Goal: Check status

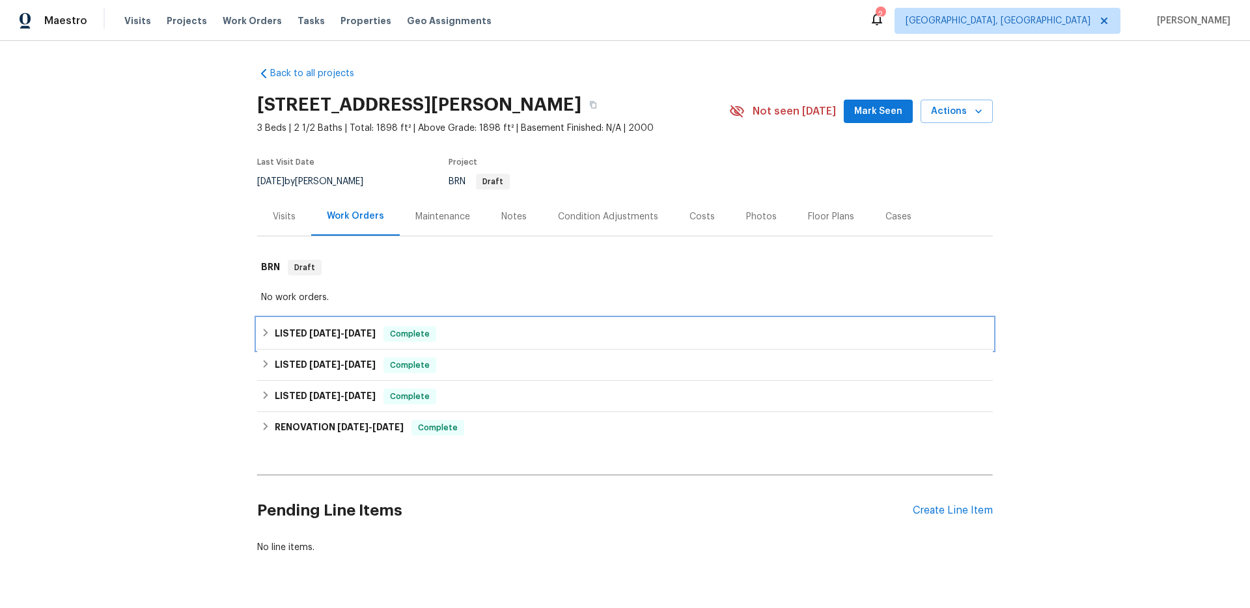
click at [312, 327] on h6 "LISTED [DATE] - [DATE]" at bounding box center [325, 334] width 101 height 16
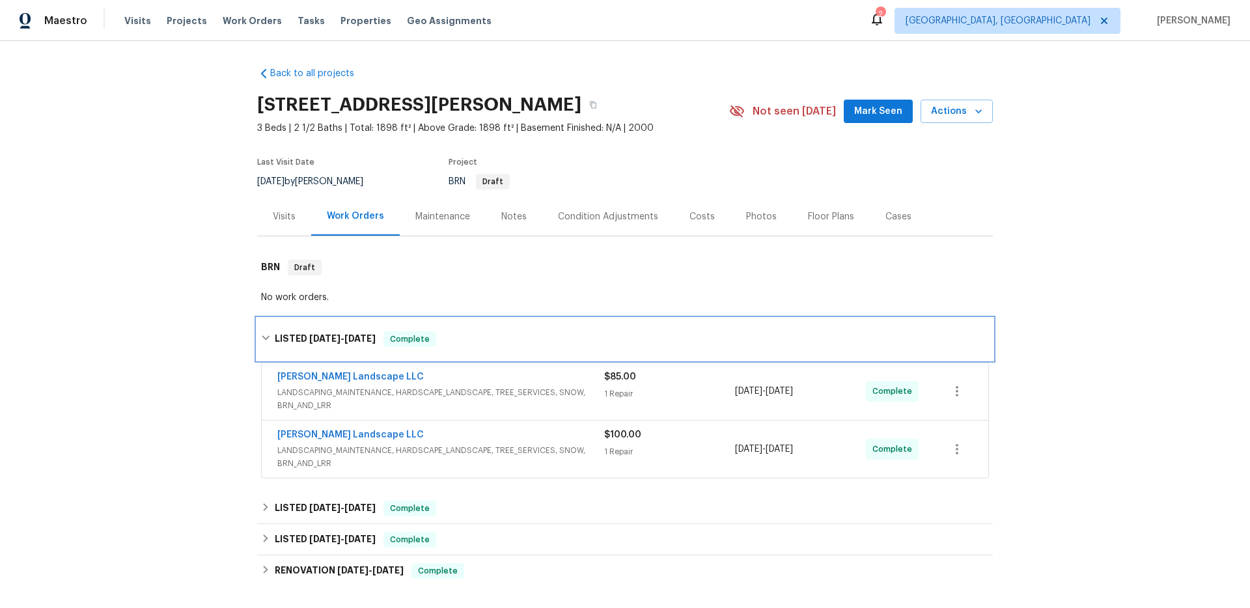
click at [311, 330] on div "LISTED [DATE] - [DATE] Complete" at bounding box center [625, 339] width 736 height 42
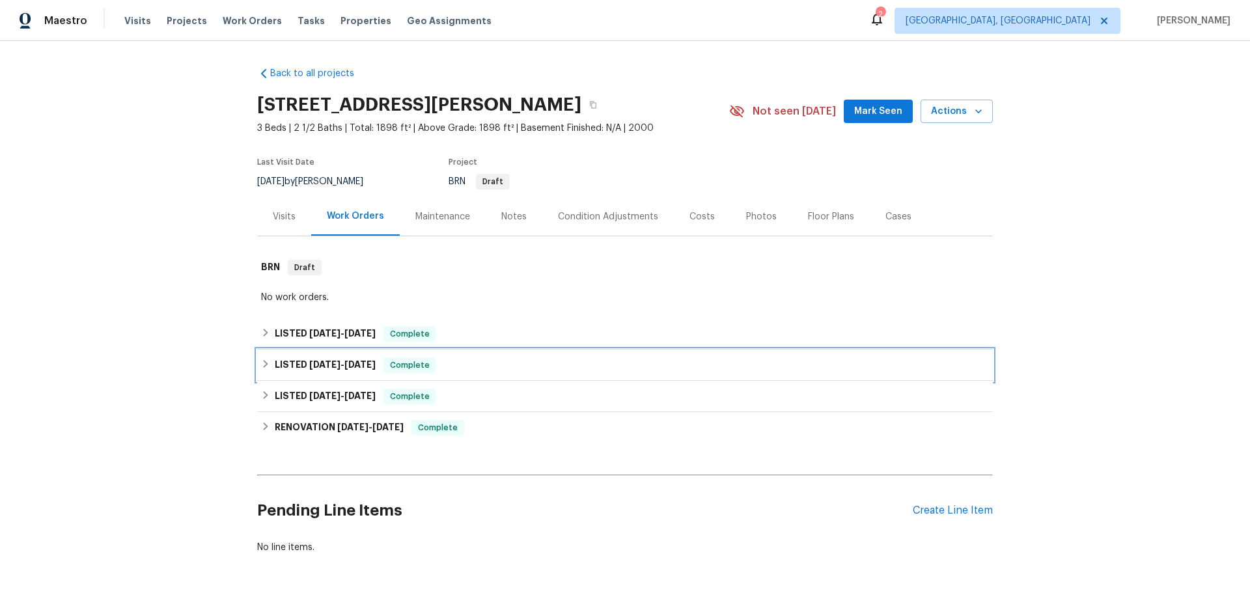
click at [306, 374] on div "LISTED [DATE] - [DATE] Complete" at bounding box center [625, 365] width 736 height 31
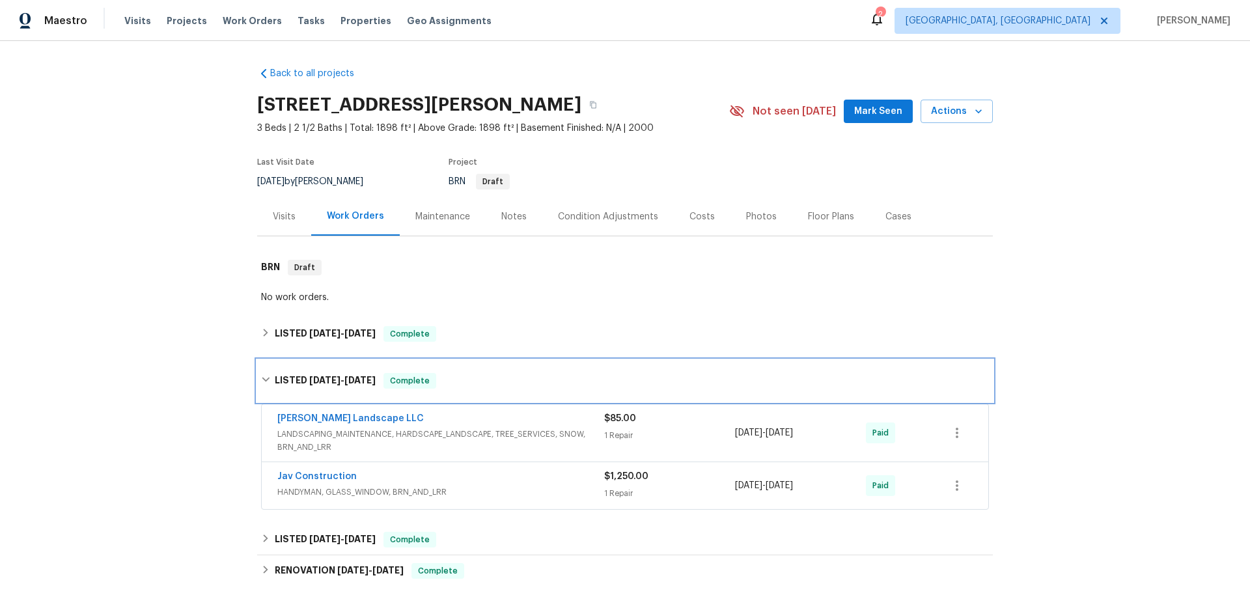
click at [306, 374] on h6 "LISTED [DATE] - [DATE]" at bounding box center [325, 381] width 101 height 16
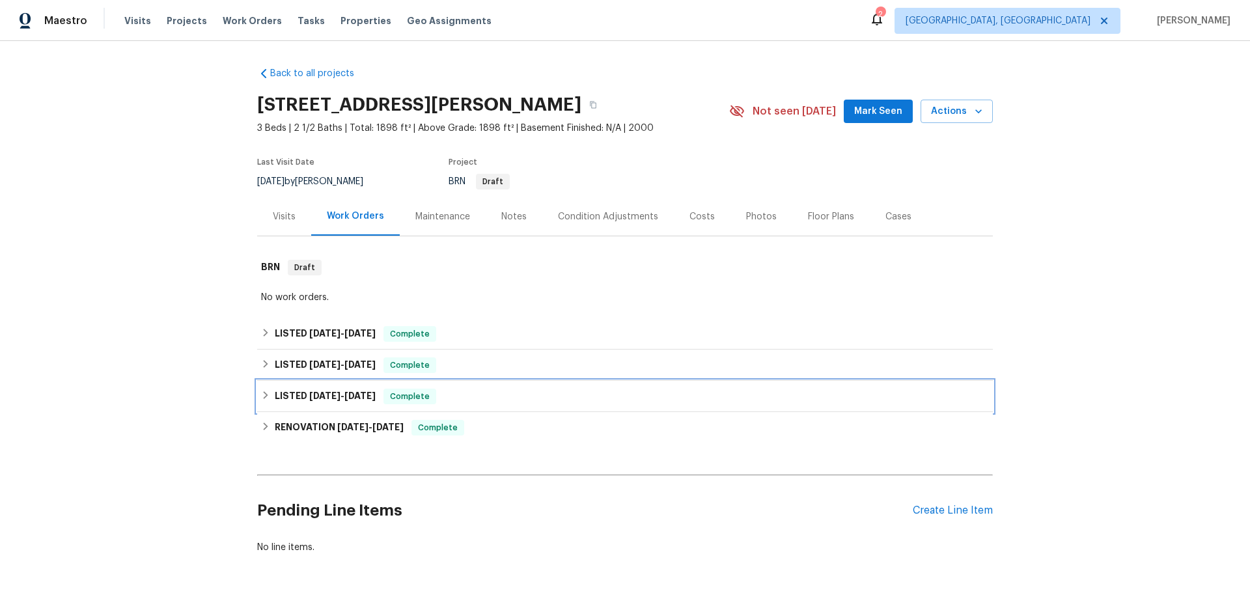
click at [309, 396] on span "[DATE]" at bounding box center [324, 395] width 31 height 9
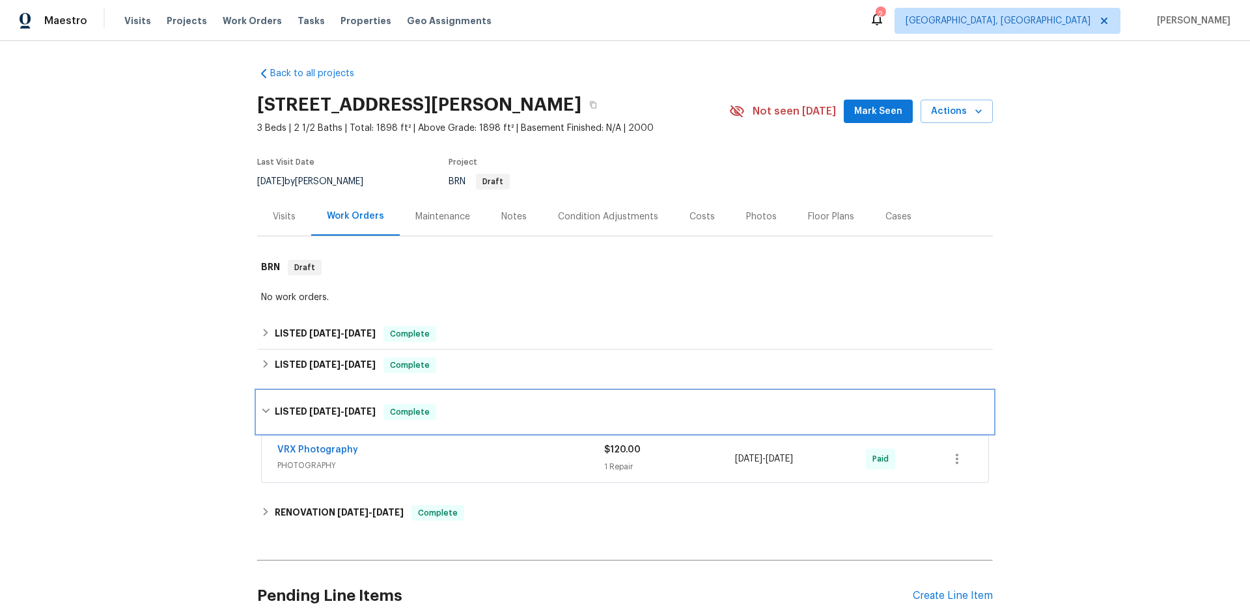
click at [309, 404] on h6 "LISTED [DATE] - [DATE]" at bounding box center [325, 412] width 101 height 16
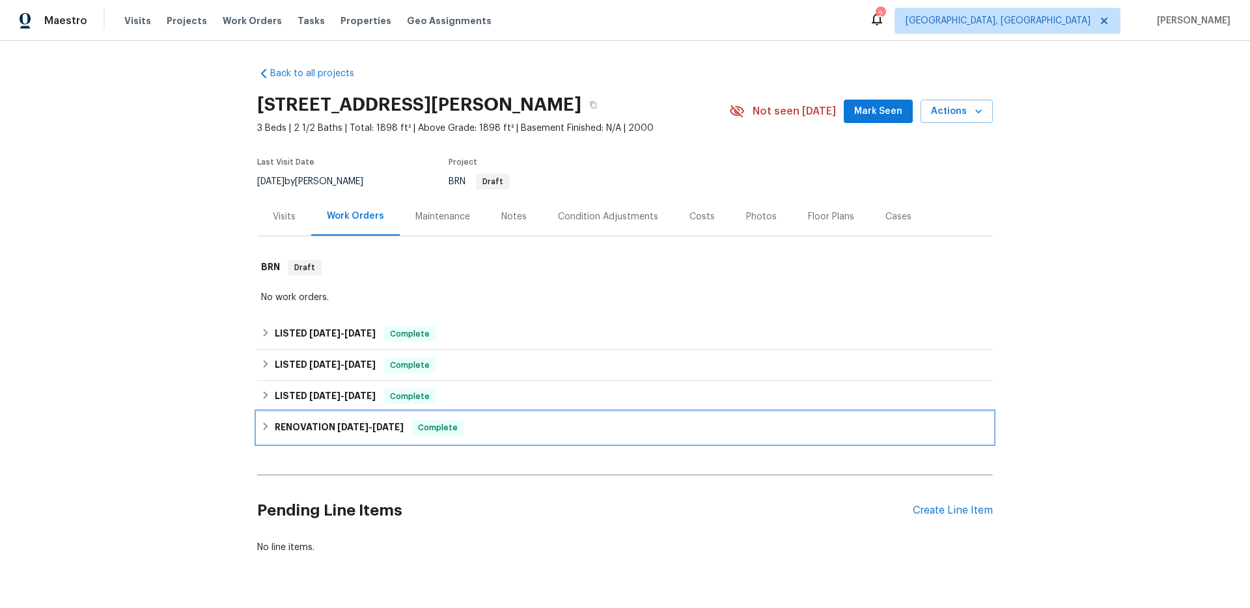
click at [314, 431] on h6 "RENOVATION [DATE] - [DATE]" at bounding box center [339, 428] width 129 height 16
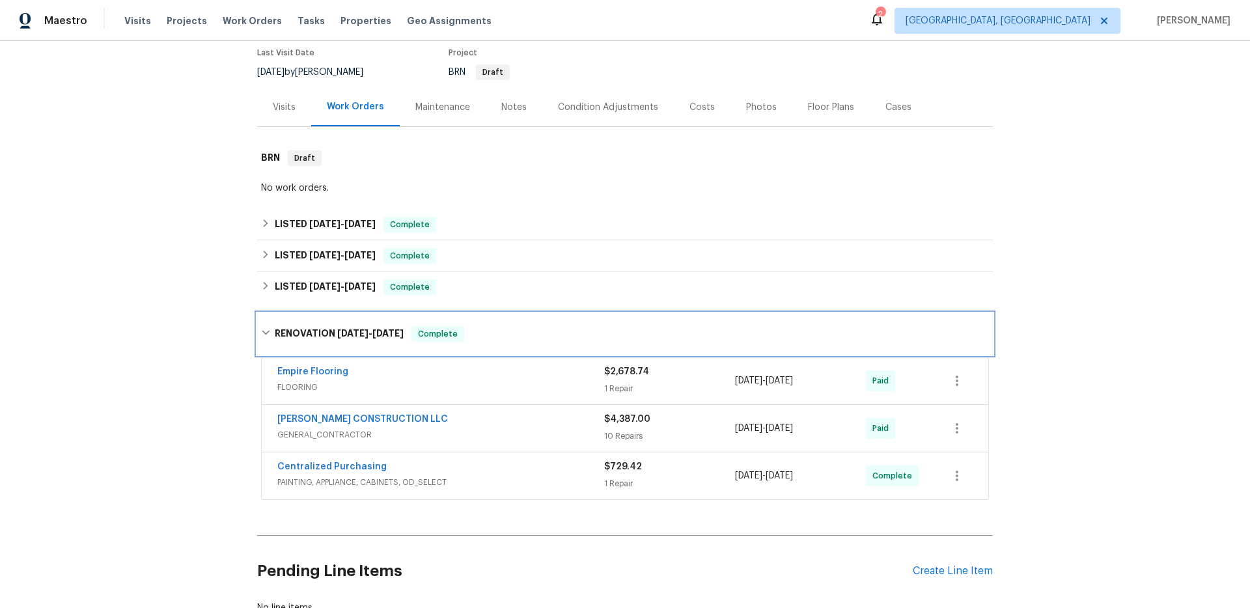
scroll to position [113, 0]
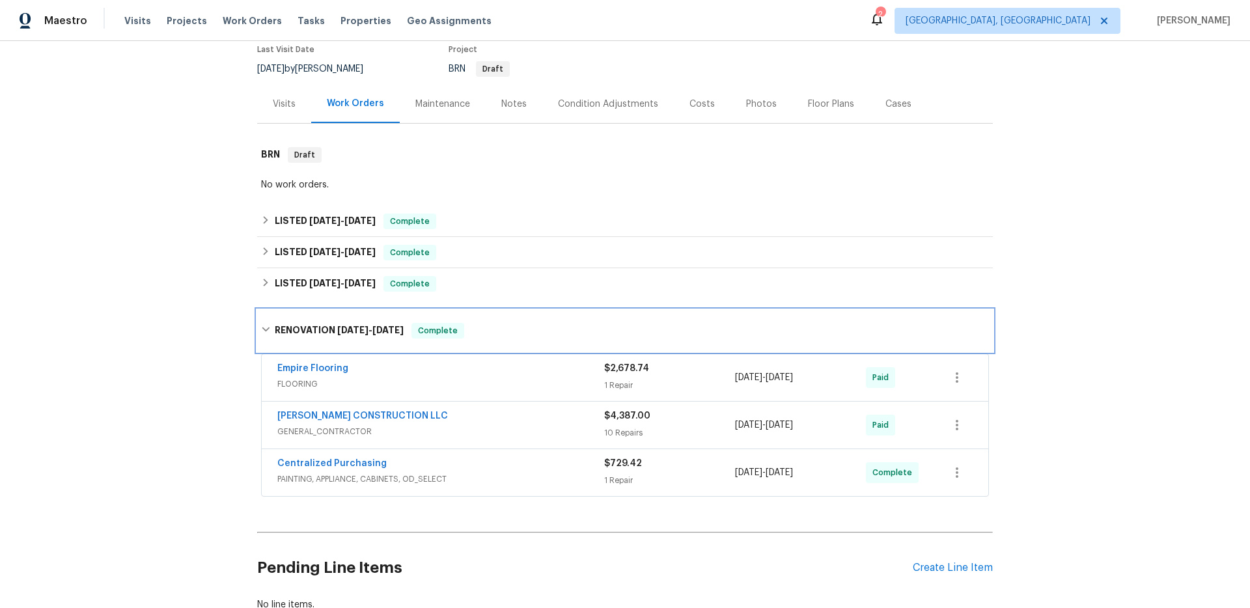
click at [315, 327] on h6 "RENOVATION [DATE] - [DATE]" at bounding box center [339, 331] width 129 height 16
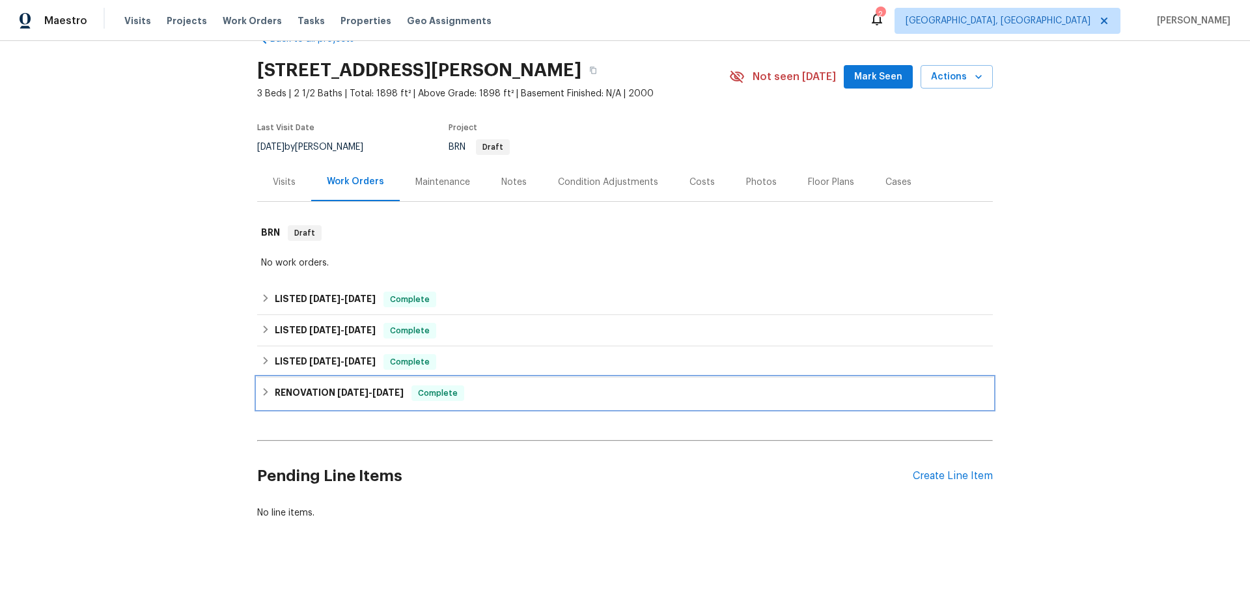
scroll to position [35, 0]
